Goal: Find specific page/section: Find specific page/section

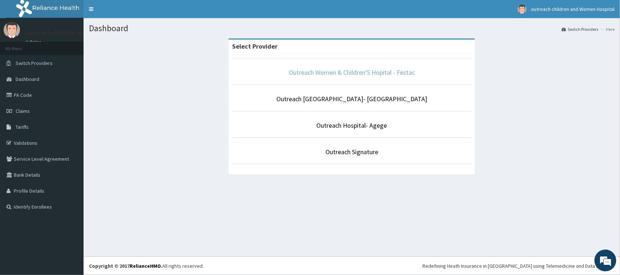
click at [359, 72] on link "Outreach Women & Children'S Hopital - Festac" at bounding box center [352, 72] width 126 height 8
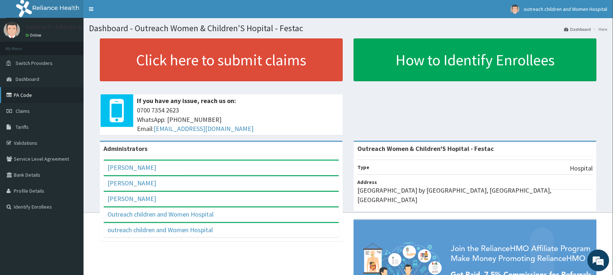
click at [29, 97] on link "PA Code" at bounding box center [42, 95] width 84 height 16
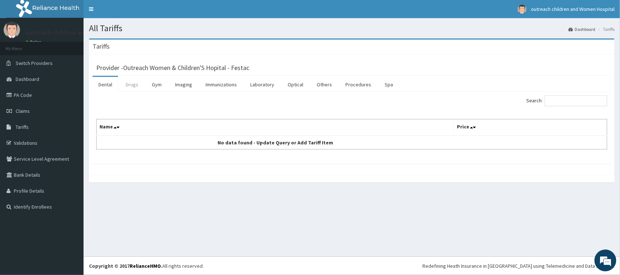
click at [131, 85] on link "Drugs" at bounding box center [132, 84] width 24 height 15
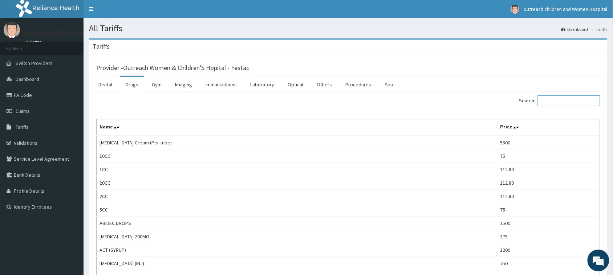
click at [553, 100] on input "Search:" at bounding box center [569, 101] width 62 height 11
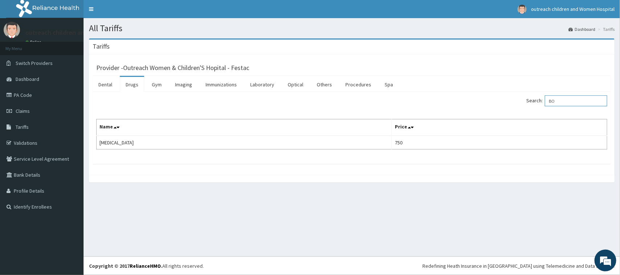
type input "B"
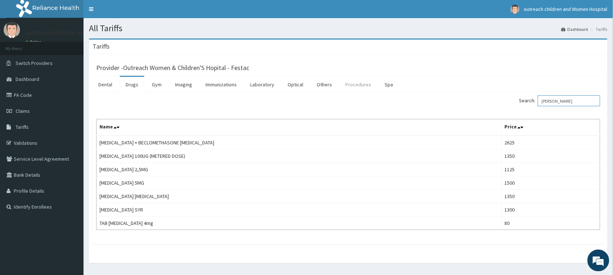
type input "[PERSON_NAME]"
click at [361, 82] on link "Procedures" at bounding box center [358, 84] width 37 height 15
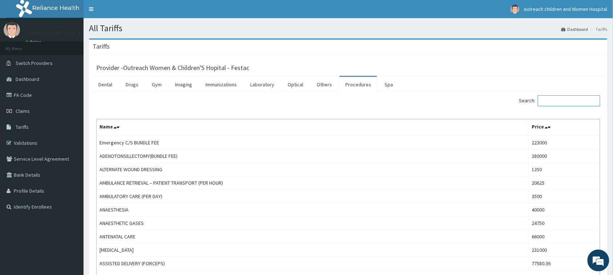
click at [567, 103] on input "Search:" at bounding box center [569, 101] width 62 height 11
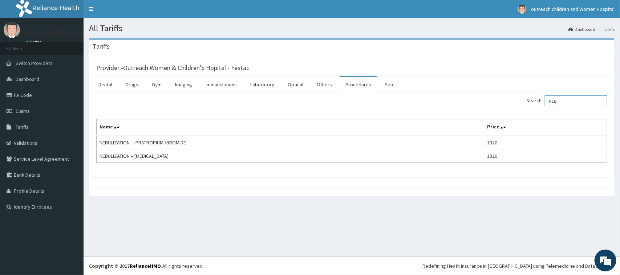
type input "NEB"
